Goal: Task Accomplishment & Management: Manage account settings

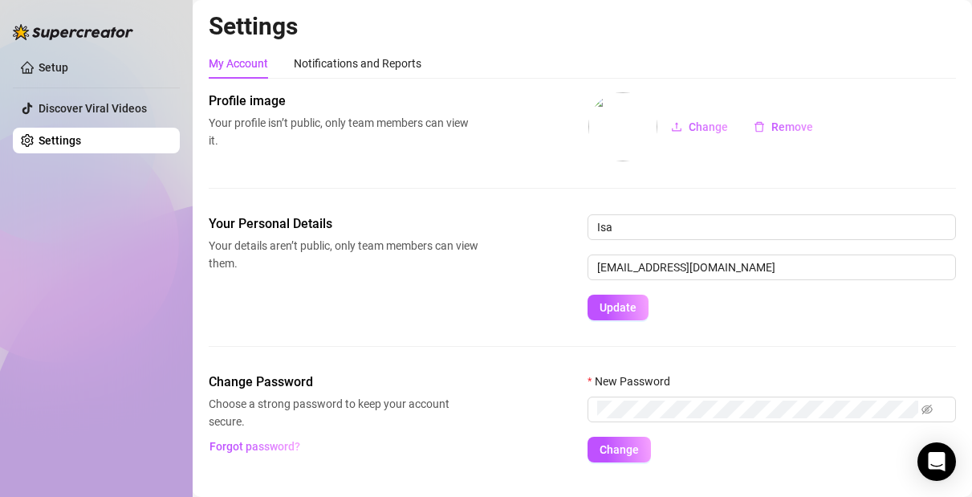
click at [839, 31] on h2 "Settings" at bounding box center [583, 26] width 748 height 31
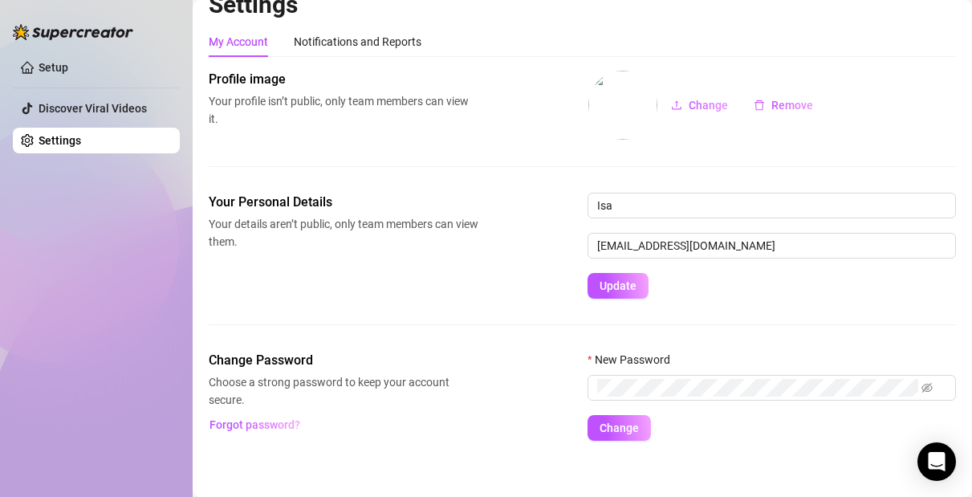
scroll to position [34, 0]
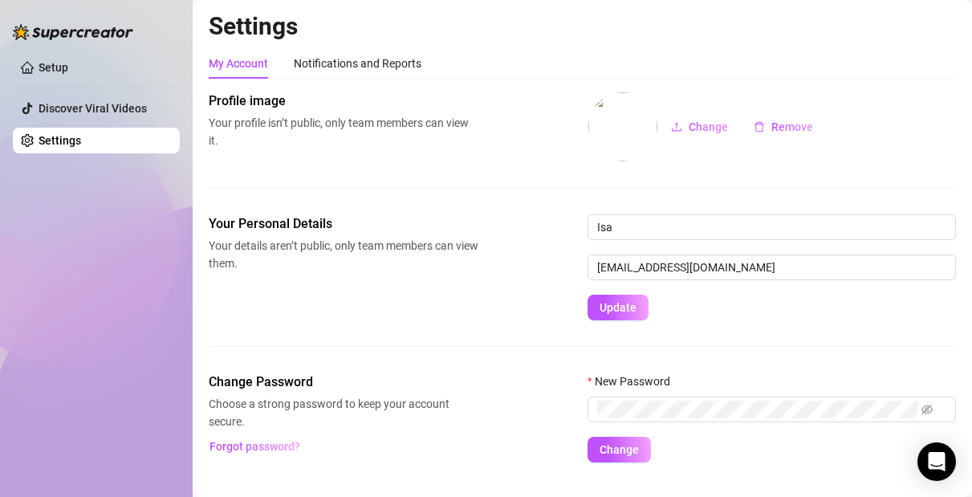
scroll to position [34, 0]
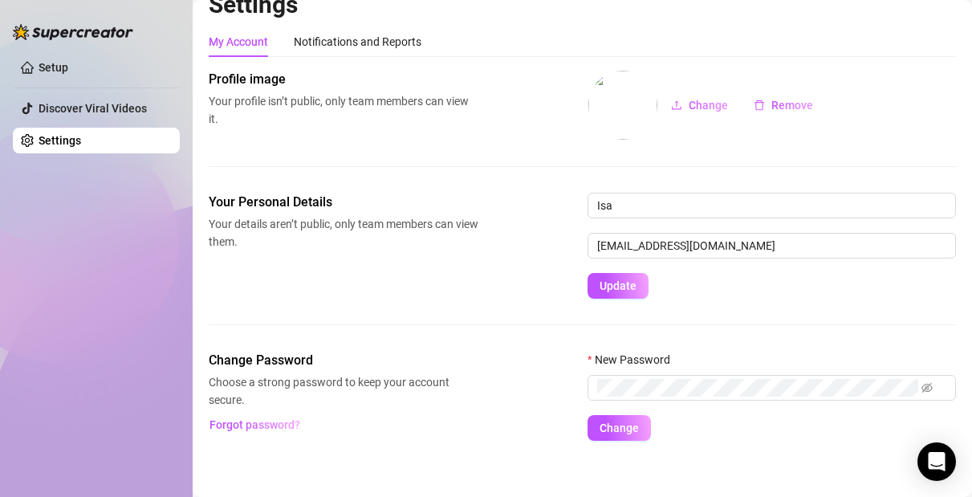
scroll to position [34, 0]
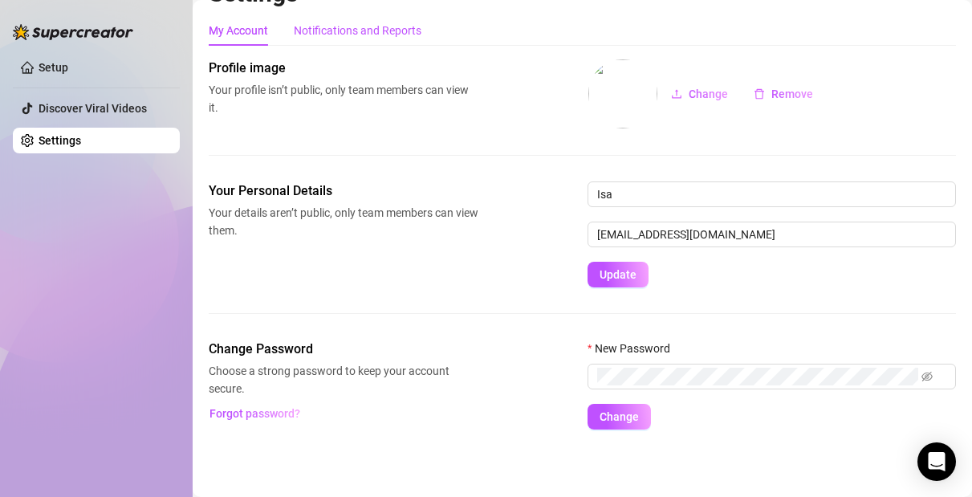
click at [342, 31] on div "Notifications and Reports" at bounding box center [358, 31] width 128 height 18
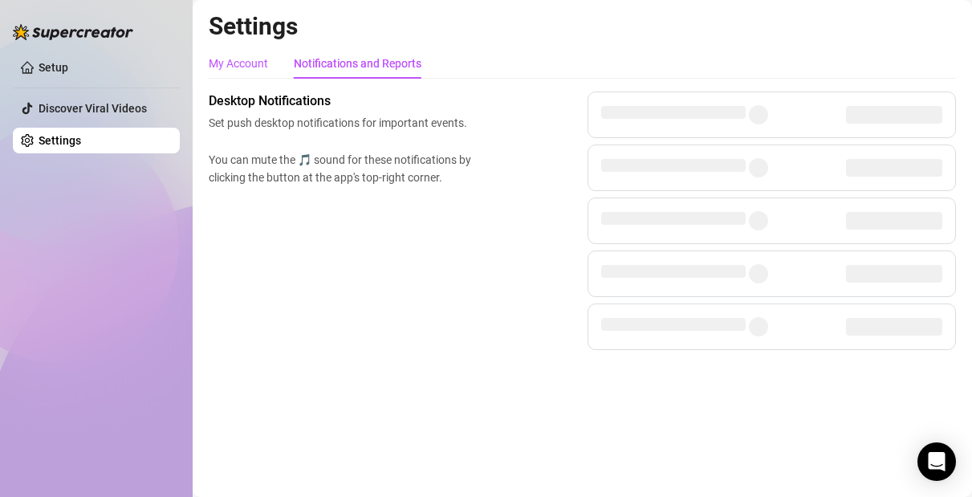
click at [255, 58] on div "My Account" at bounding box center [238, 64] width 59 height 18
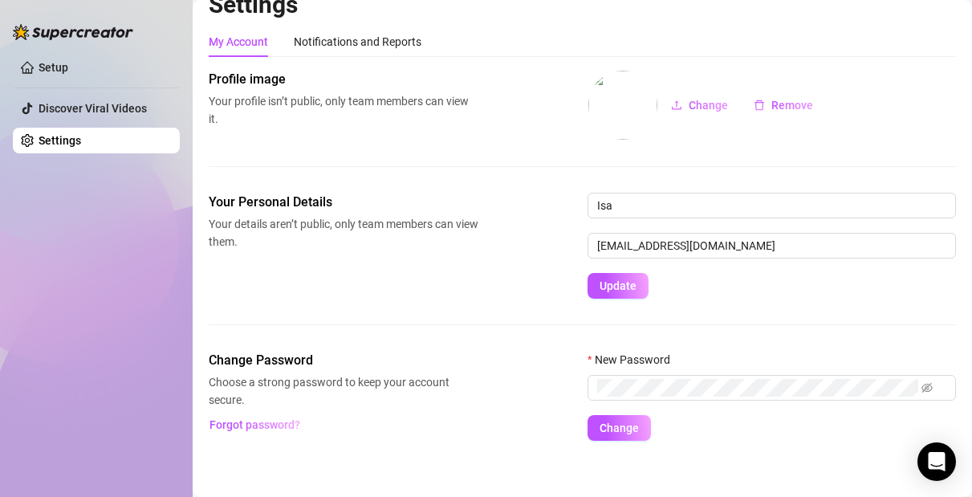
scroll to position [34, 0]
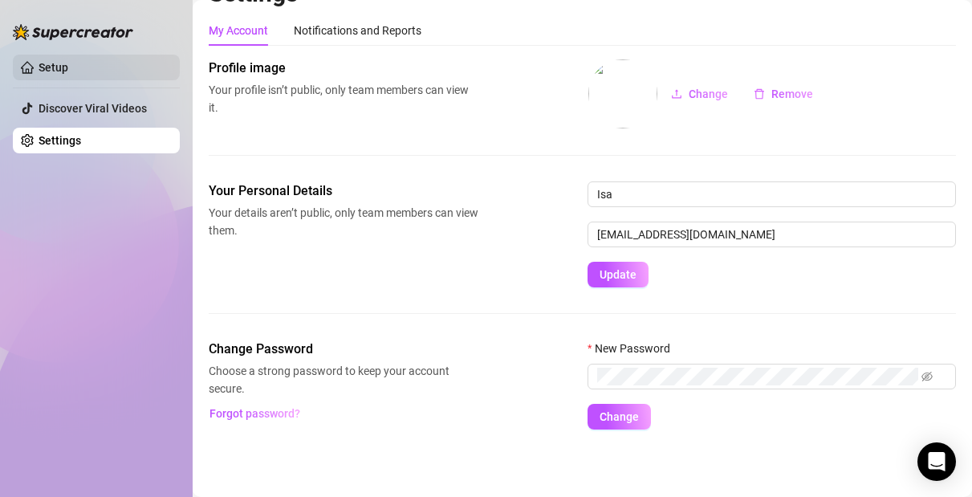
click at [68, 72] on link "Setup" at bounding box center [54, 67] width 30 height 13
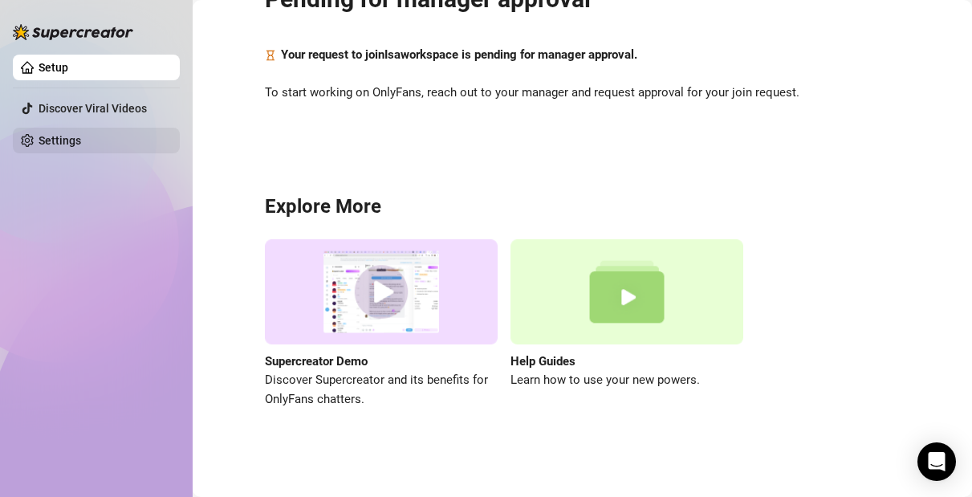
click at [81, 141] on link "Settings" at bounding box center [60, 140] width 43 height 13
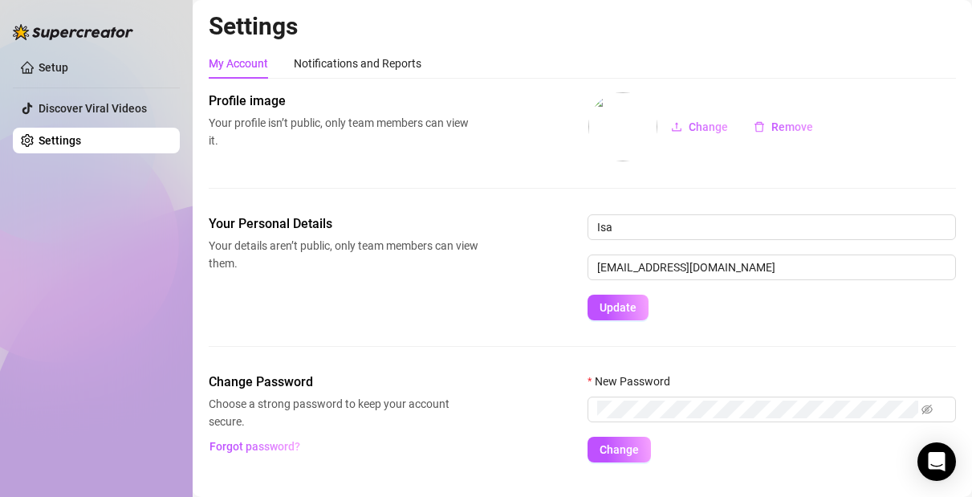
scroll to position [34, 0]
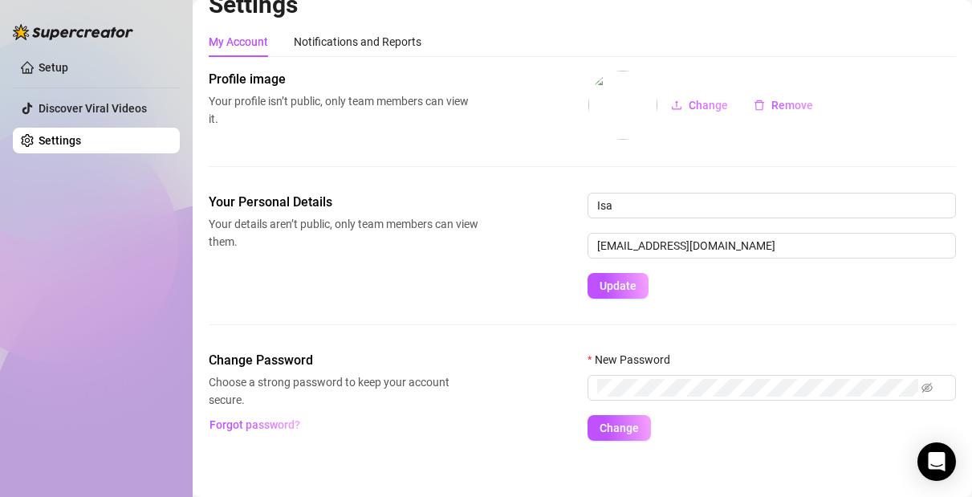
scroll to position [34, 0]
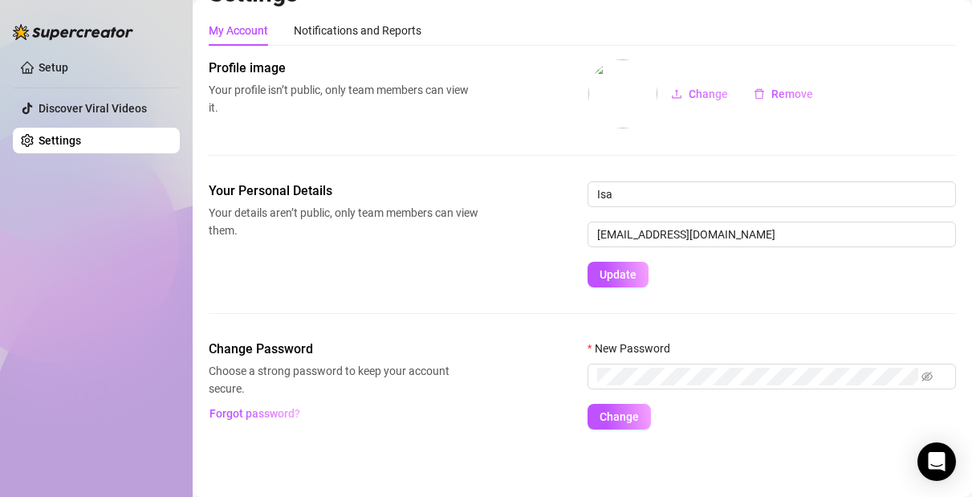
drag, startPoint x: 282, startPoint y: 207, endPoint x: 387, endPoint y: 157, distance: 116.7
click at [282, 207] on span "Your details aren’t public, only team members can view them." at bounding box center [344, 221] width 270 height 35
click at [730, 461] on main "Settings My Account Notifications and Reports Profile image Your profile isn’t …" at bounding box center [583, 232] width 780 height 530
click at [6, 28] on aside "Setup Discover Viral Videos Settings" at bounding box center [96, 248] width 193 height 497
